Goal: Task Accomplishment & Management: Use online tool/utility

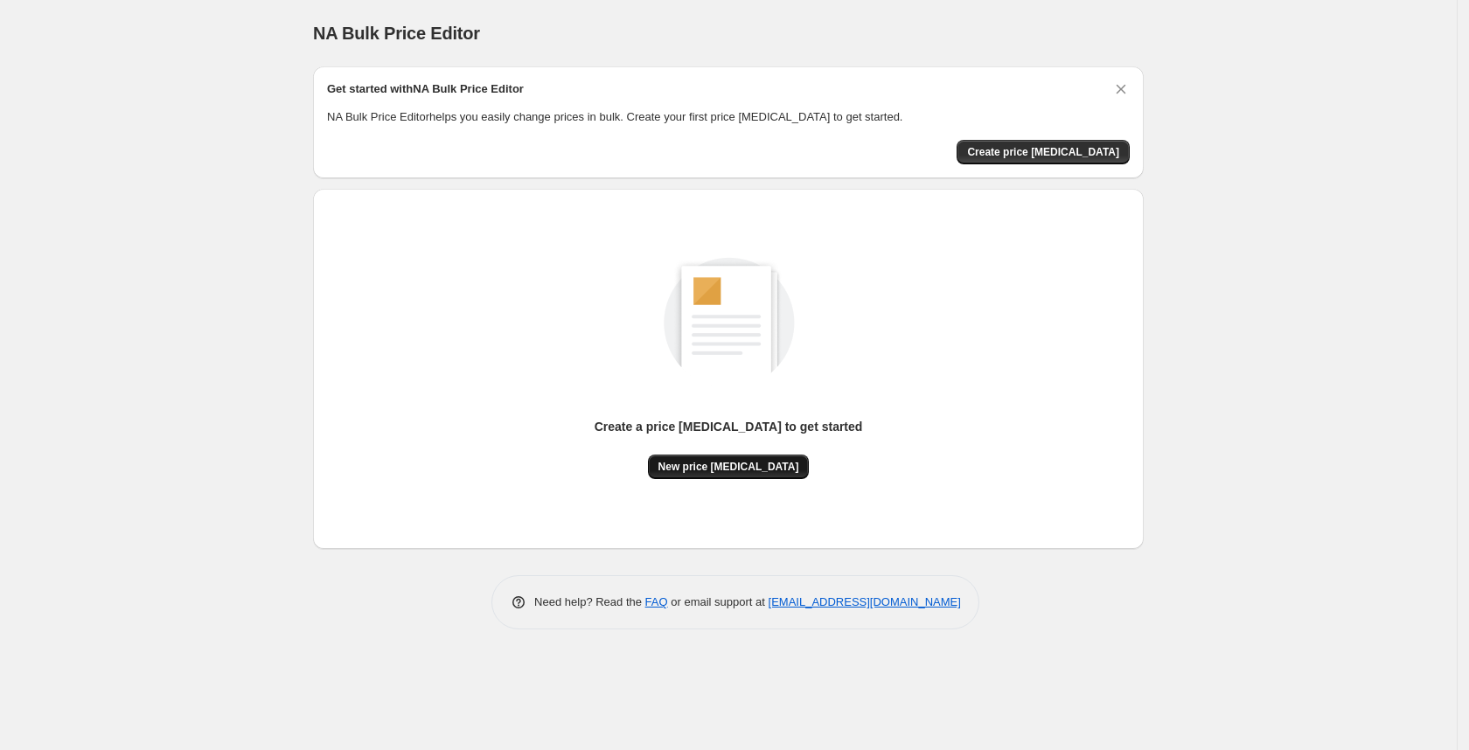
click at [716, 460] on span "New price [MEDICAL_DATA]" at bounding box center [728, 467] width 141 height 14
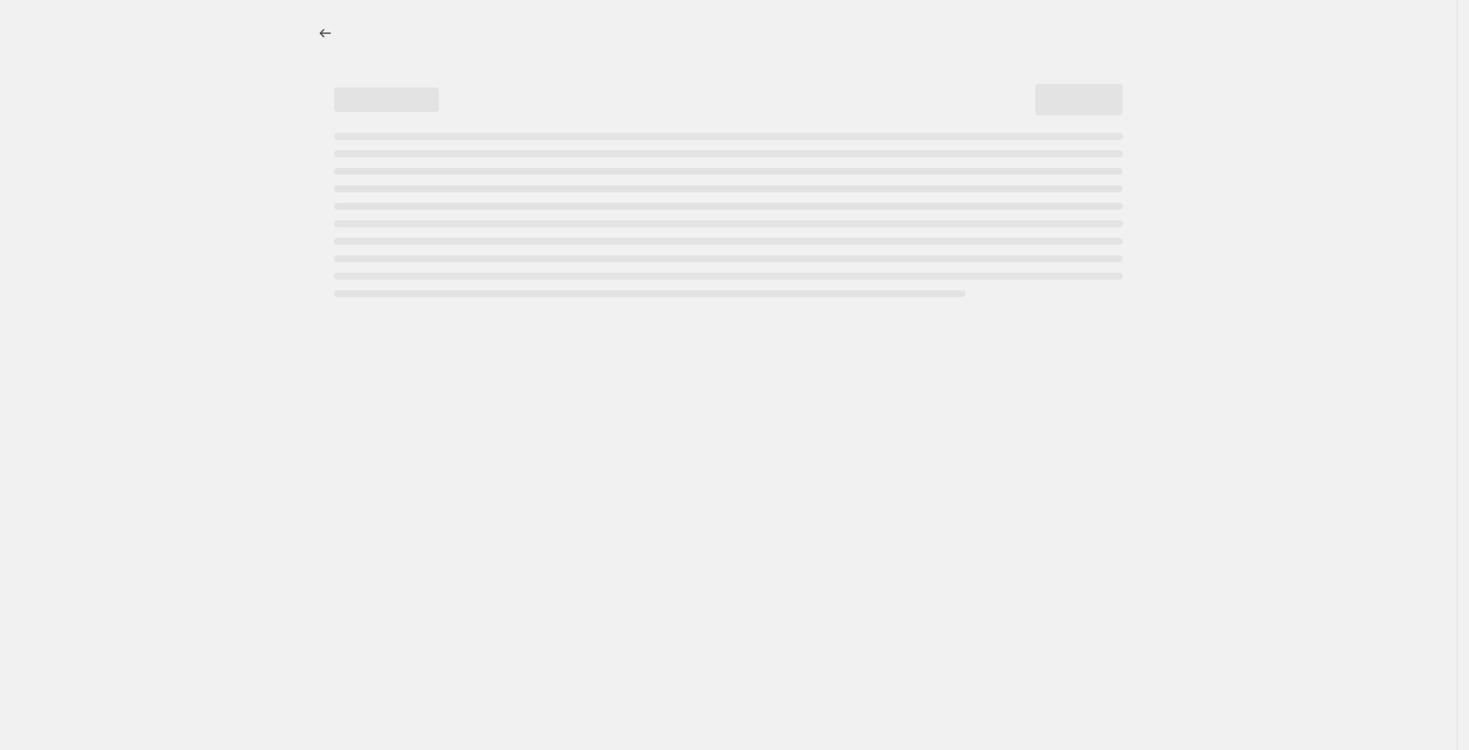
select select "percentage"
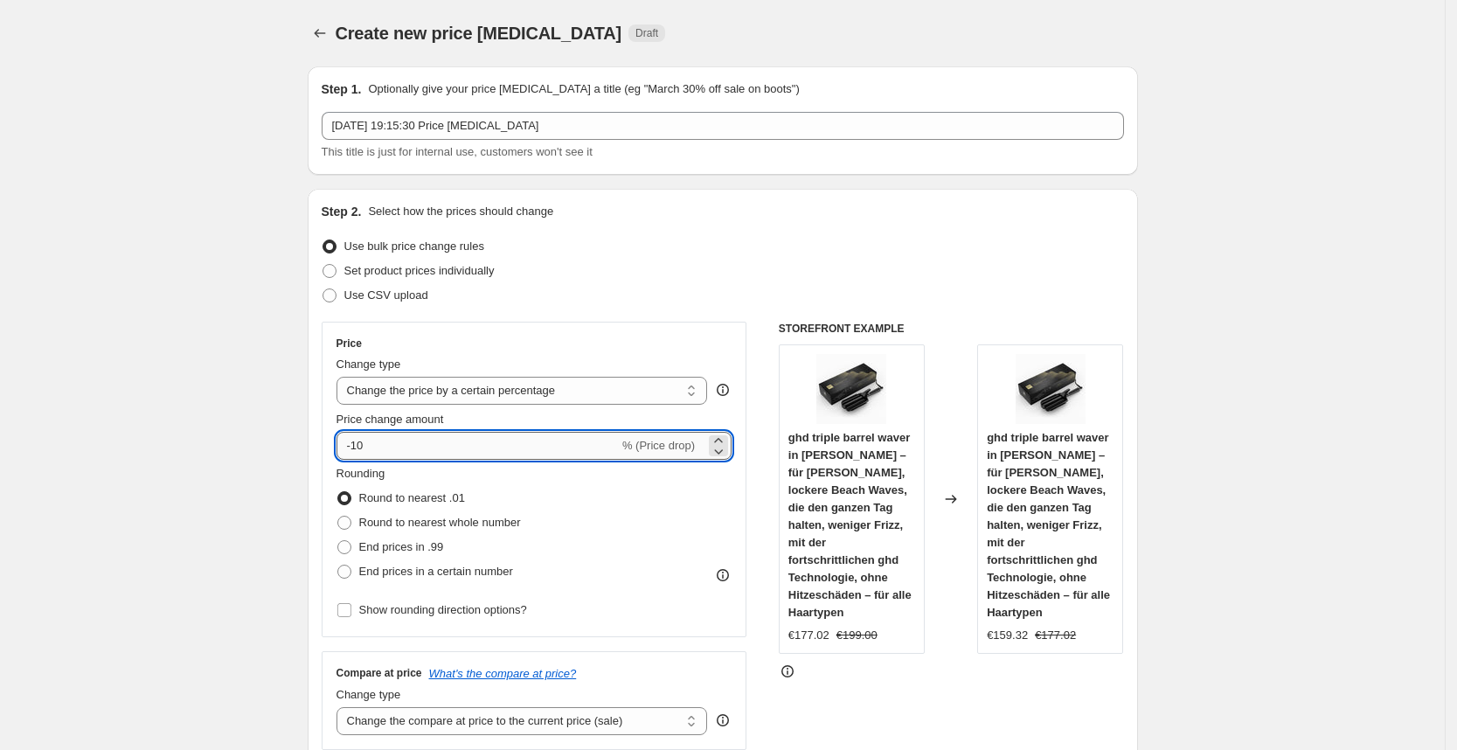
click at [434, 439] on input "-10" at bounding box center [478, 446] width 282 height 28
type input "-1"
type input "-25"
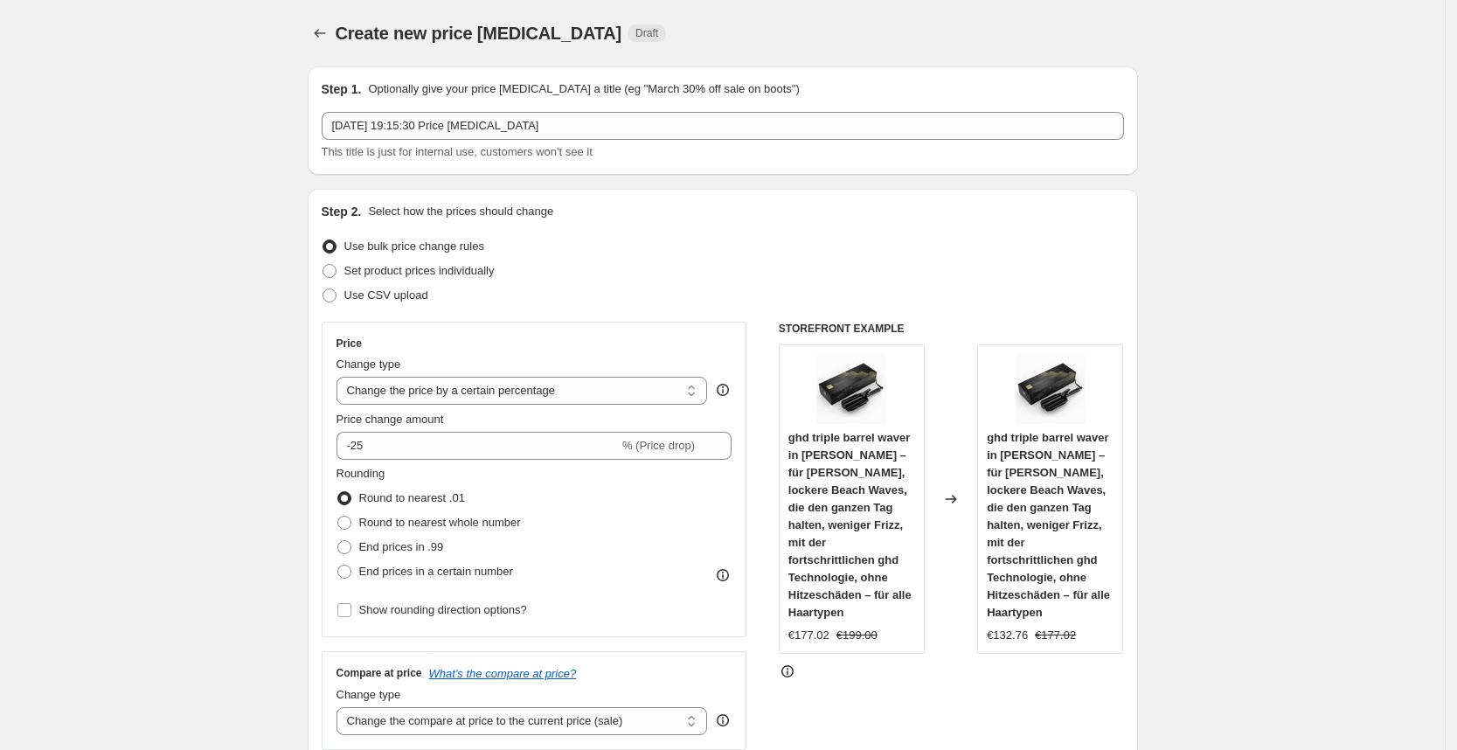
click at [818, 212] on div "Step 2. Select how the prices should change" at bounding box center [723, 211] width 802 height 17
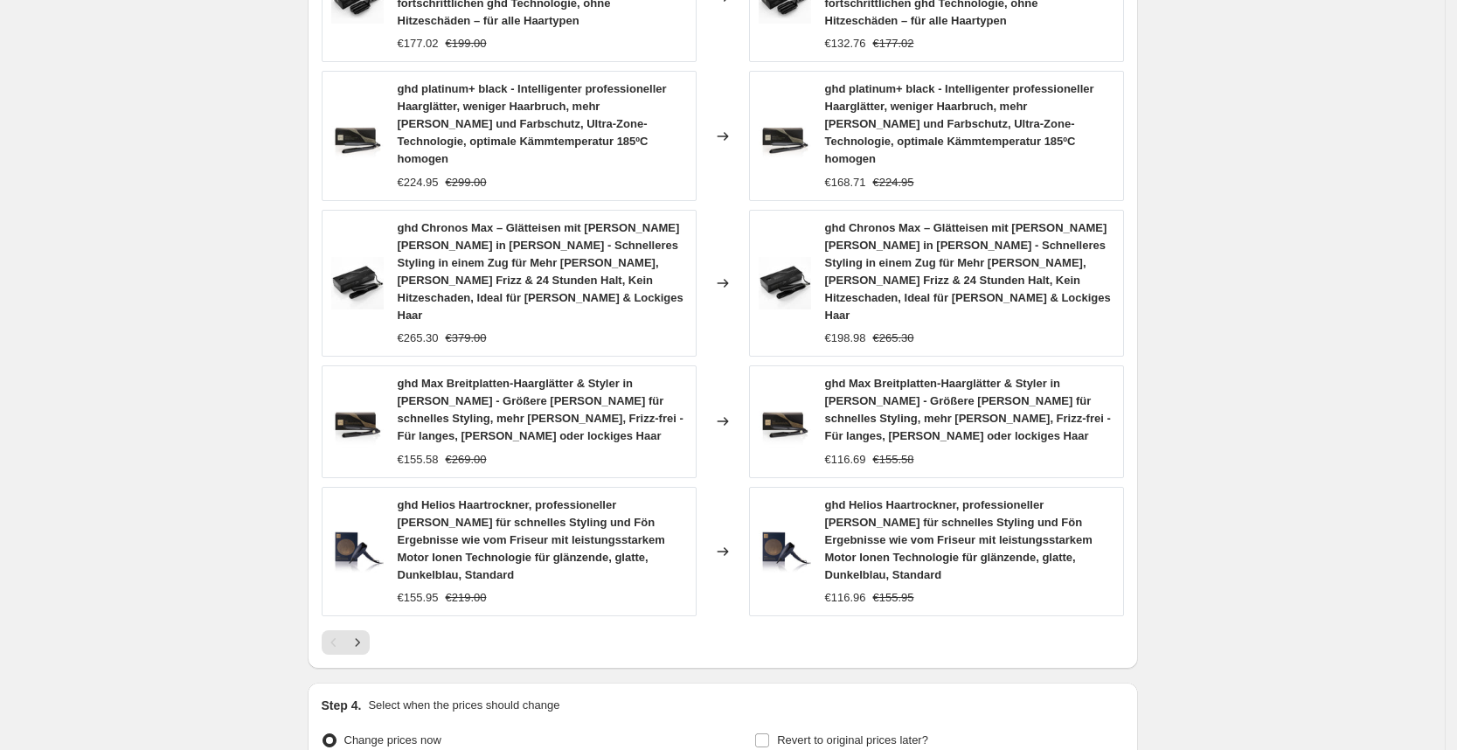
scroll to position [1184, 0]
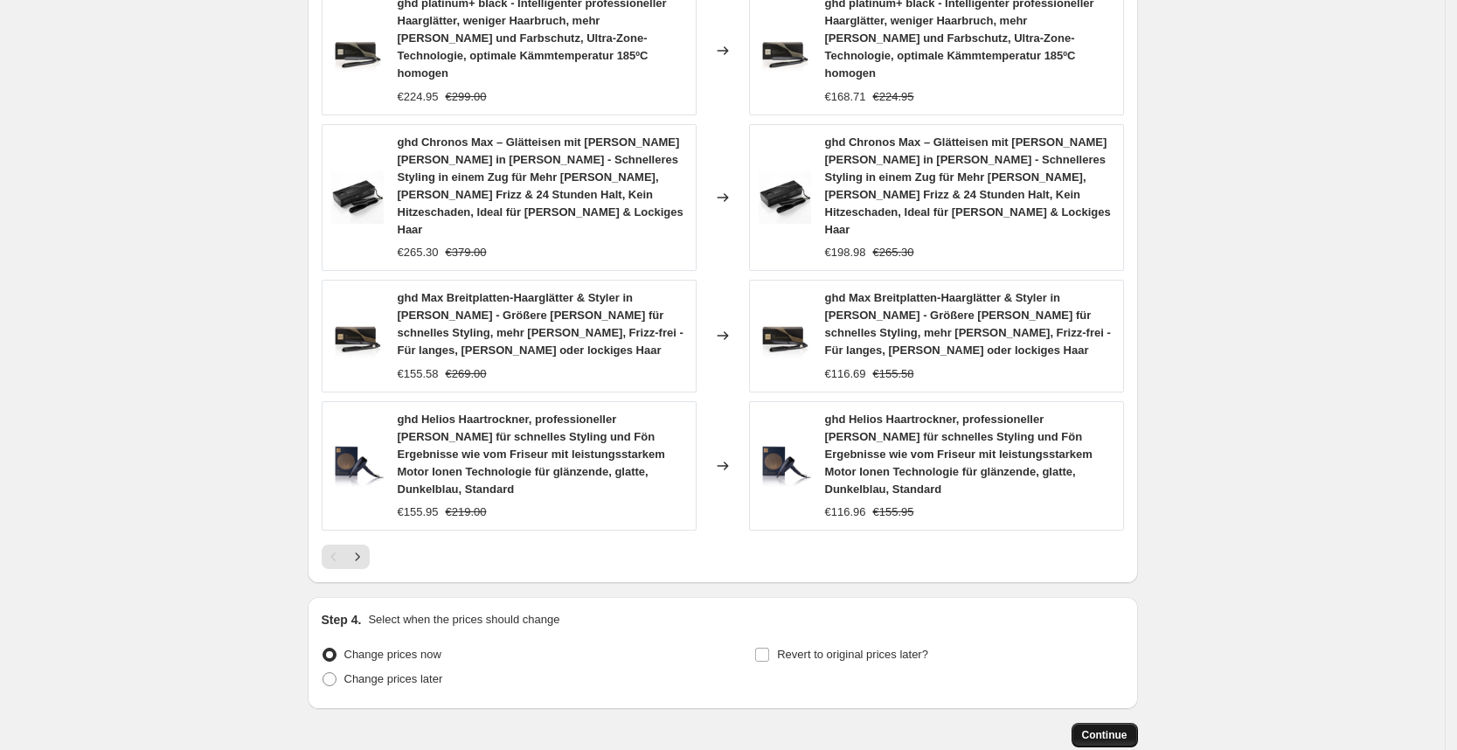
click at [1134, 723] on button "Continue" at bounding box center [1105, 735] width 66 height 24
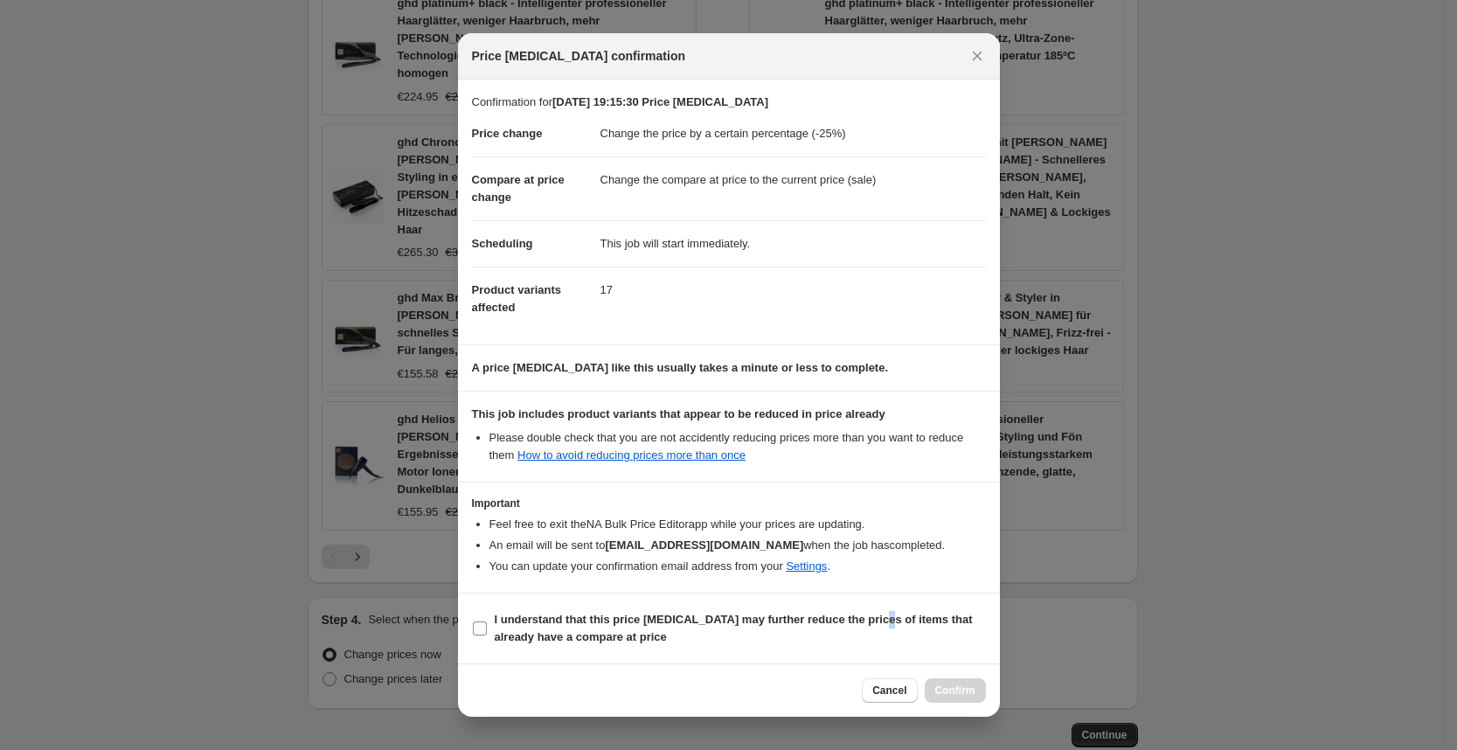
click at [874, 617] on b "I understand that this price [MEDICAL_DATA] may further reduce the prices of it…" at bounding box center [734, 628] width 478 height 31
click at [897, 650] on section "I understand that this price [MEDICAL_DATA] may further reduce the prices of it…" at bounding box center [729, 629] width 542 height 70
click at [894, 636] on span "I understand that this price [MEDICAL_DATA] may further reduce the prices of it…" at bounding box center [740, 628] width 491 height 35
click at [487, 636] on input "I understand that this price [MEDICAL_DATA] may further reduce the prices of it…" at bounding box center [480, 629] width 14 height 14
checkbox input "true"
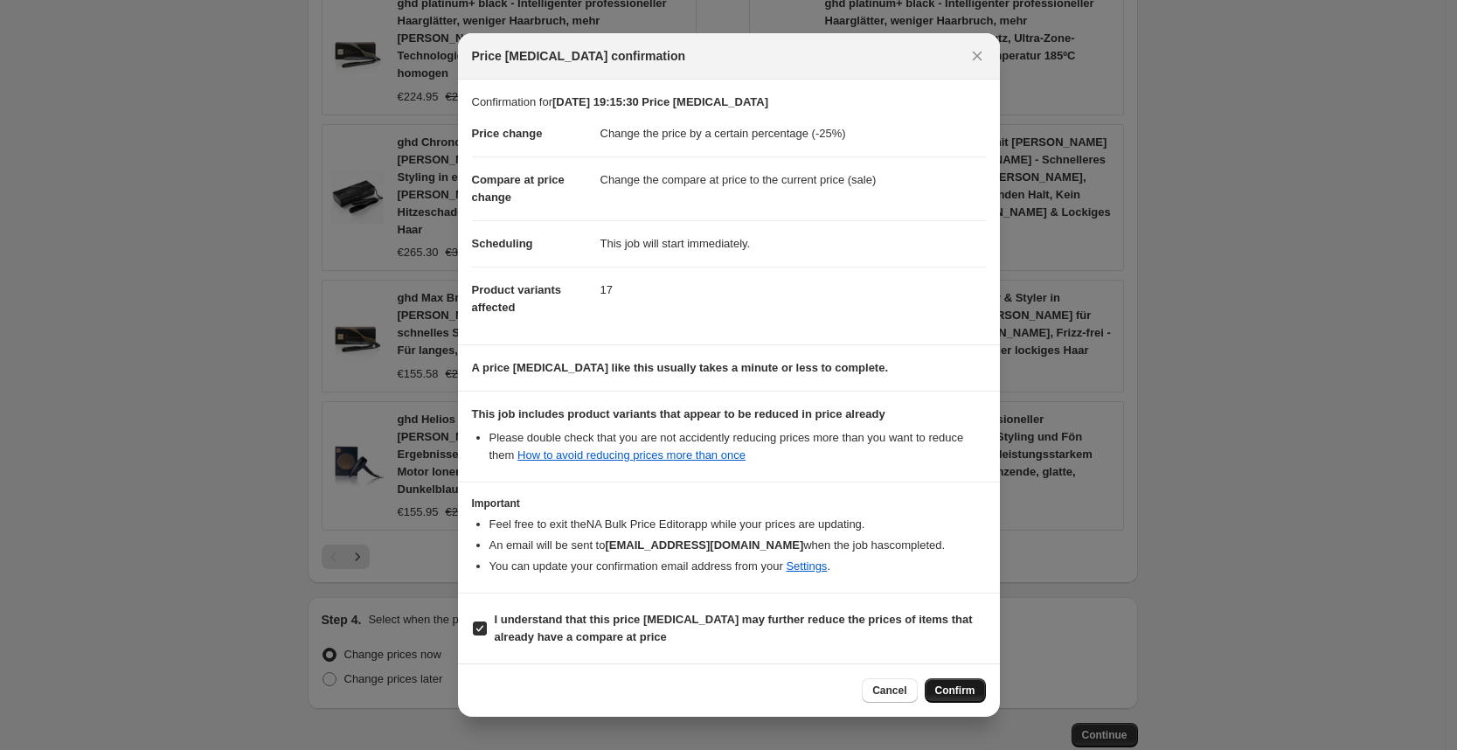
click at [931, 681] on button "Confirm" at bounding box center [955, 690] width 61 height 24
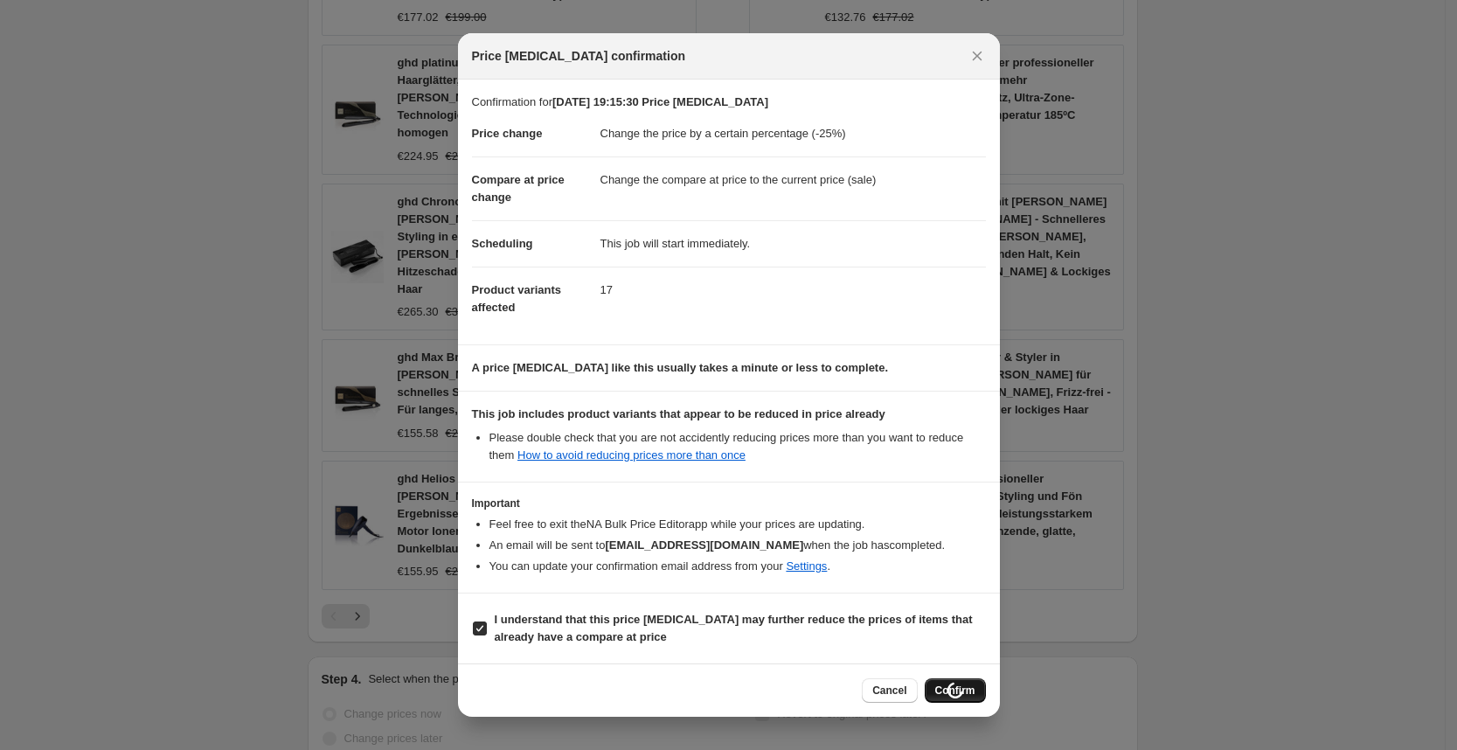
scroll to position [1243, 0]
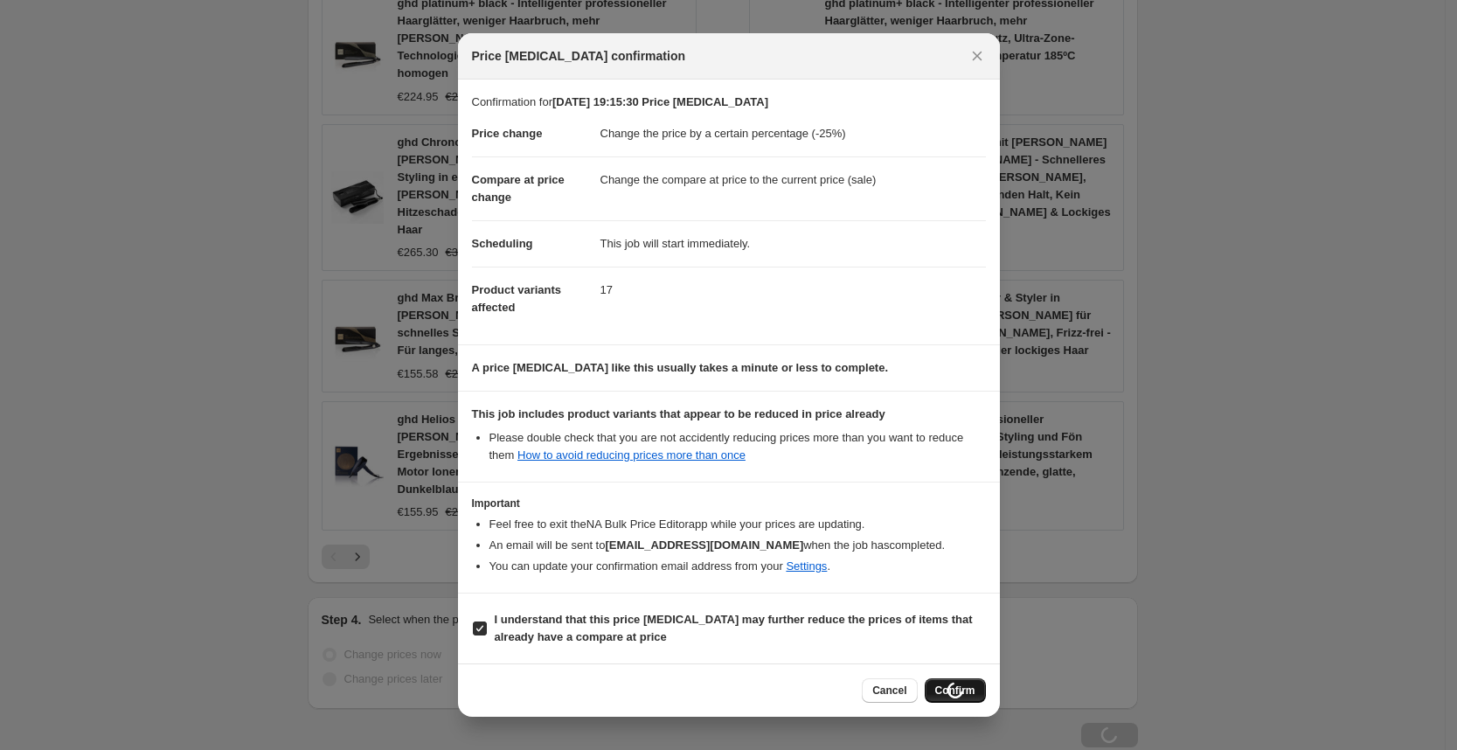
click at [931, 681] on div "Cancel Loading Confirm" at bounding box center [923, 690] width 123 height 24
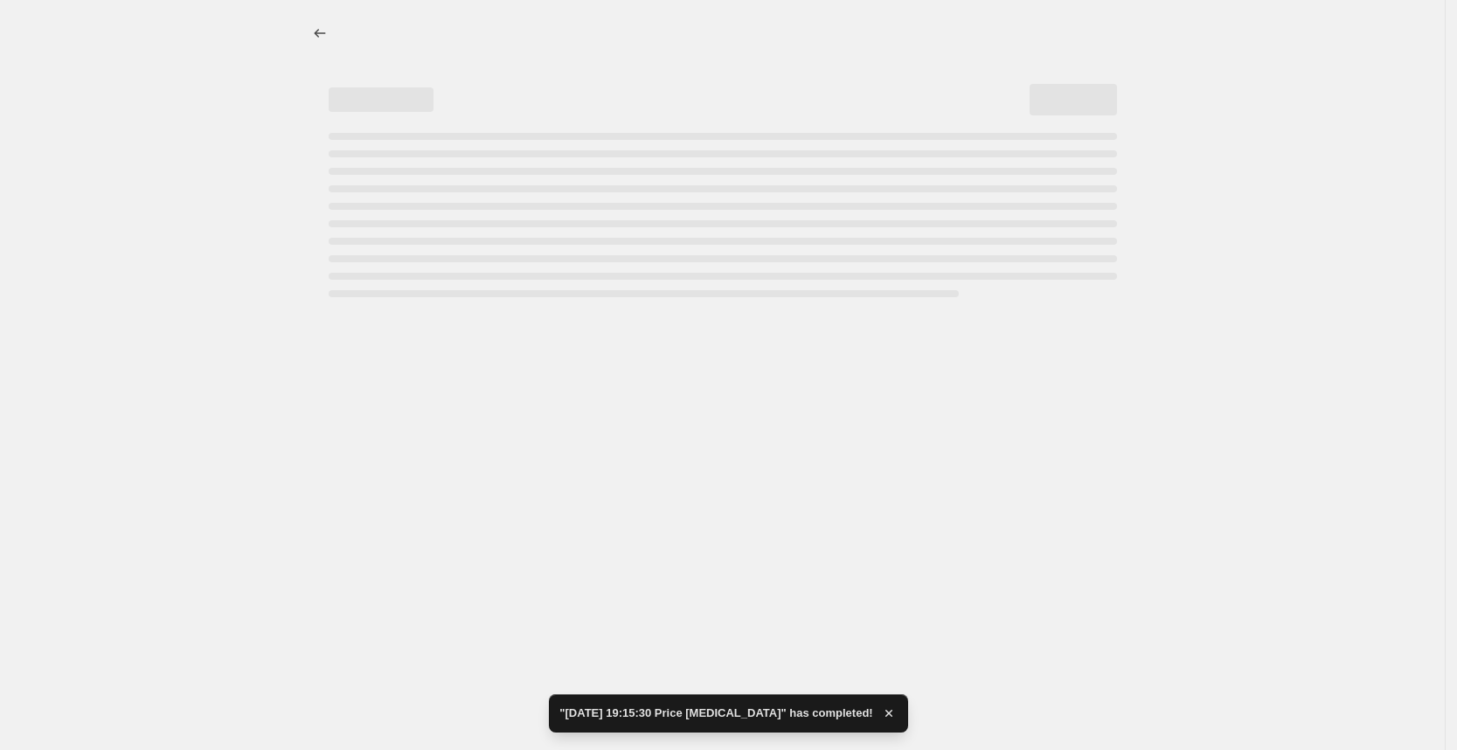
scroll to position [0, 0]
select select "percentage"
